Goal: Task Accomplishment & Management: Manage account settings

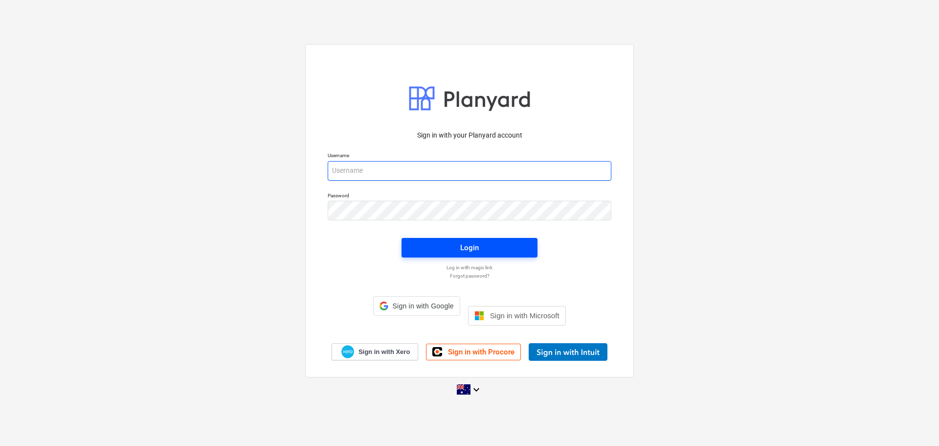
type input "[EMAIL_ADDRESS][DOMAIN_NAME]"
click at [435, 254] on span "Login" at bounding box center [469, 247] width 113 height 13
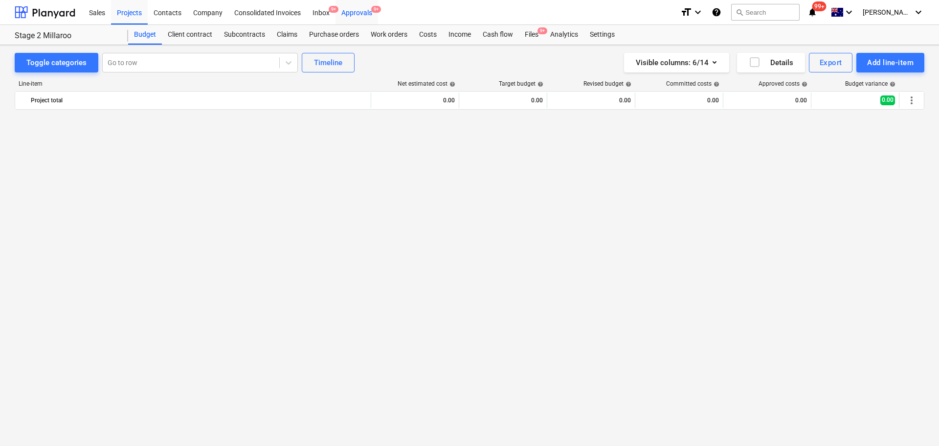
drag, startPoint x: 309, startPoint y: 13, endPoint x: 350, endPoint y: 13, distance: 41.1
click at [350, 13] on div "Approvals 9+" at bounding box center [357, 12] width 43 height 25
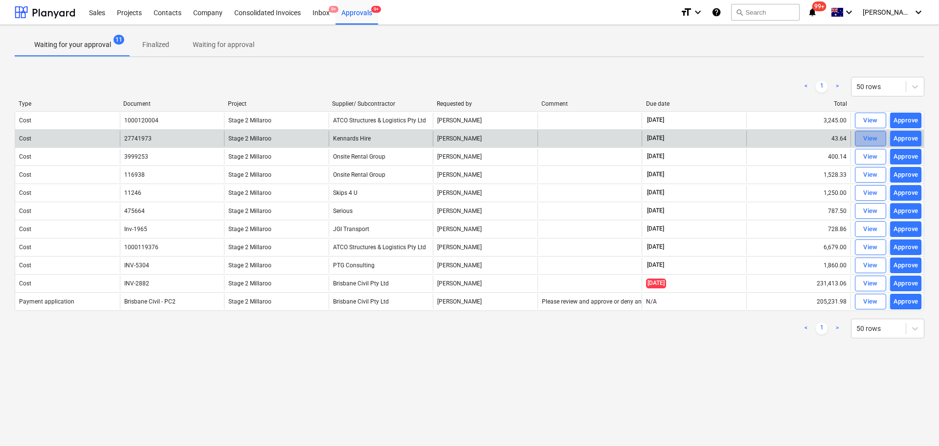
click at [876, 139] on div "View" at bounding box center [870, 138] width 15 height 11
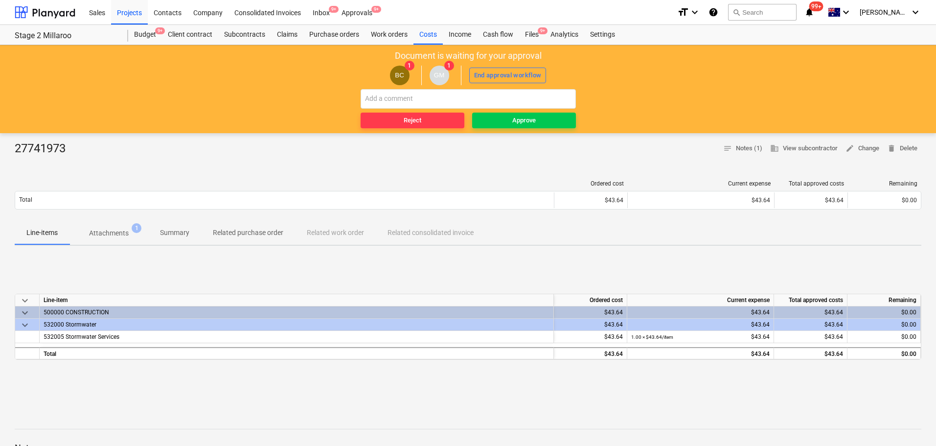
click at [110, 230] on p "Attachments" at bounding box center [109, 233] width 40 height 10
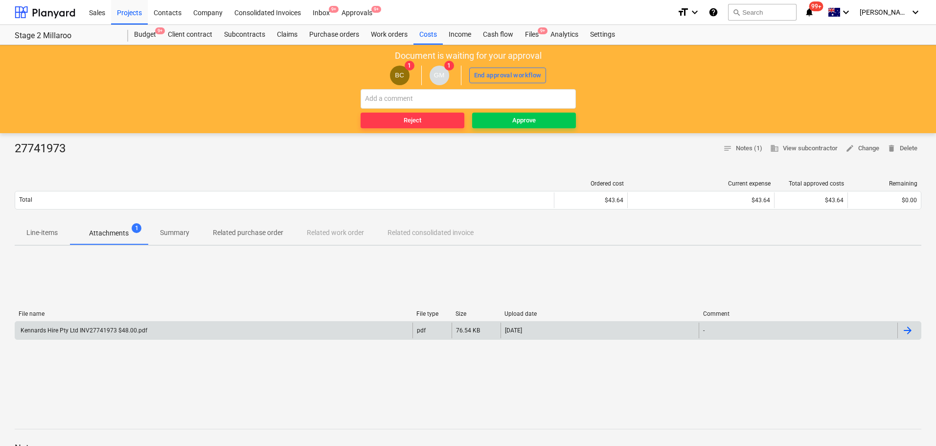
click at [86, 331] on div "Kennards Hire Pty Ltd INV27741973 $48.00.pdf" at bounding box center [83, 330] width 128 height 7
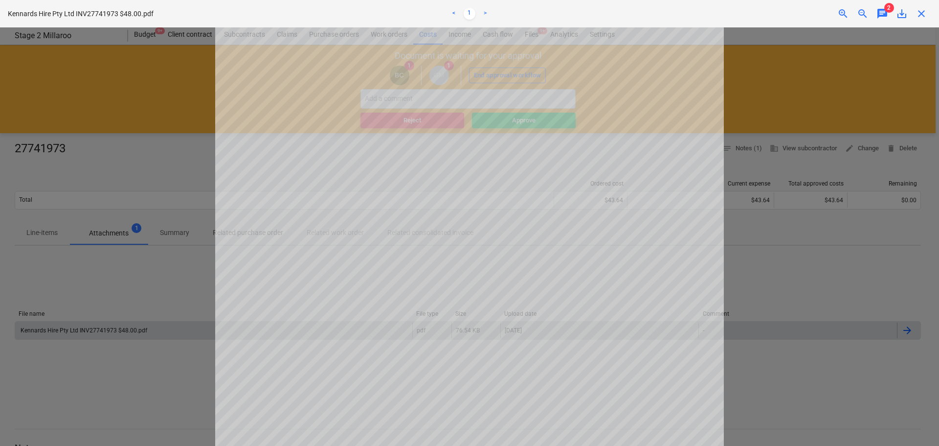
click at [921, 15] on span "close" at bounding box center [922, 14] width 12 height 12
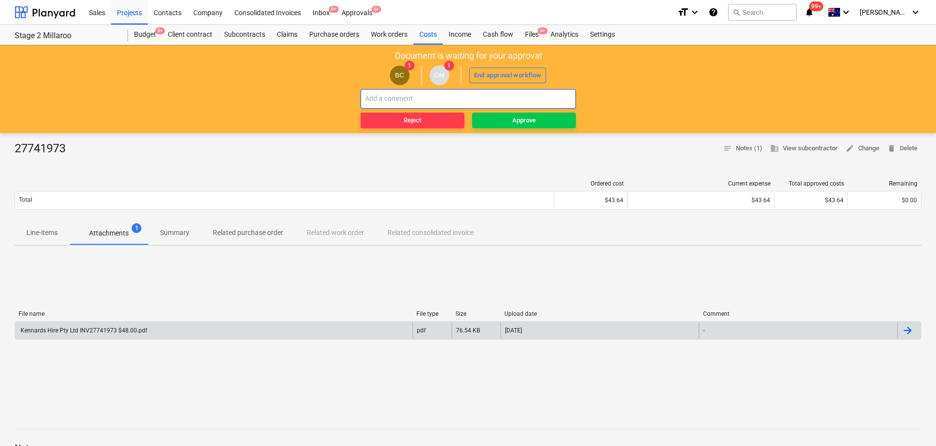
click at [422, 99] on input "text" at bounding box center [468, 99] width 215 height 20
type input "[PERSON_NAME] this should be prelims stage 1"
click at [416, 118] on div "Reject" at bounding box center [413, 120] width 18 height 11
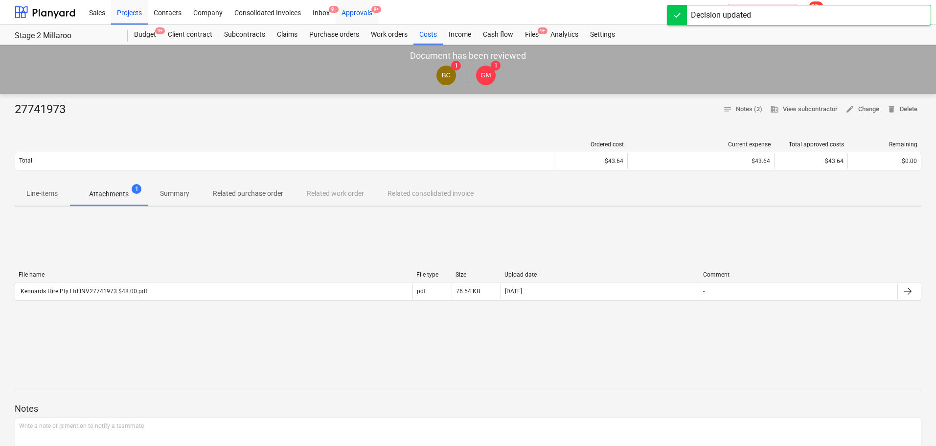
click at [361, 12] on div "Approvals 9+" at bounding box center [357, 12] width 43 height 25
